Goal: Find specific page/section

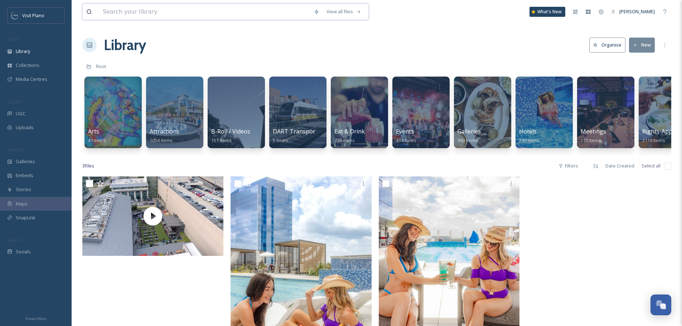
click at [127, 10] on input at bounding box center [204, 12] width 211 height 16
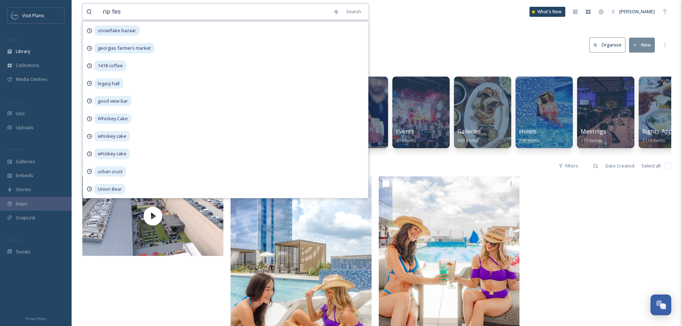
type input "rip fest"
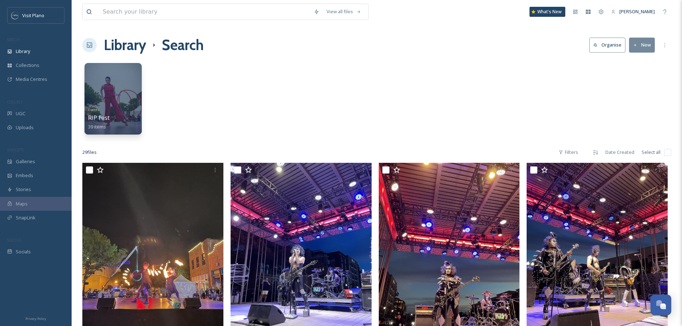
click at [157, 3] on div "View all files What's New [PERSON_NAME]" at bounding box center [376, 12] width 589 height 24
click at [167, 14] on input at bounding box center [204, 12] width 211 height 16
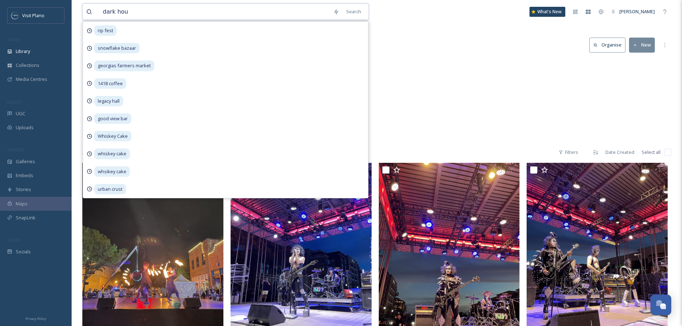
type input "dark hour"
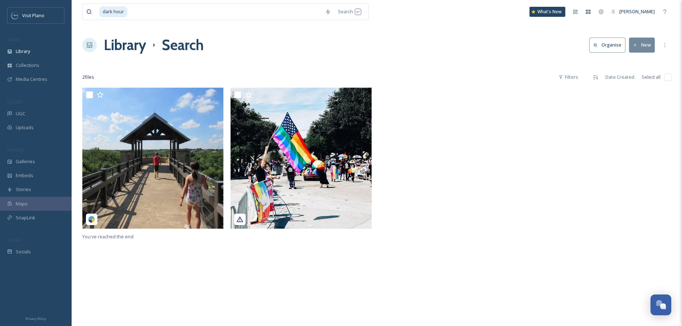
click at [495, 239] on div "You've reached the end" at bounding box center [376, 251] width 589 height 326
